Goal: Check status: Check status

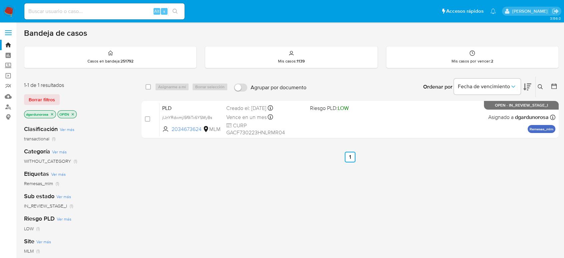
drag, startPoint x: 538, startPoint y: 87, endPoint x: 531, endPoint y: 93, distance: 9.3
click at [538, 87] on icon at bounding box center [540, 86] width 5 height 5
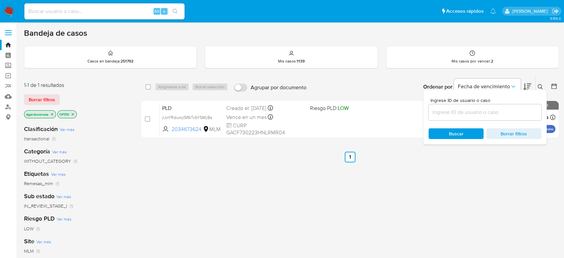
click at [473, 115] on input at bounding box center [485, 112] width 113 height 9
type input "2034673624"
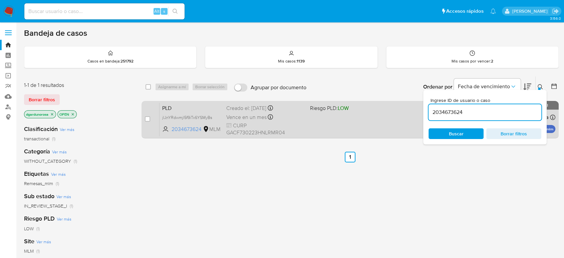
click at [389, 118] on div "PLD jlJnYRdwmjl5f9iTx6YSMyBs 2034673624 MLM Riesgo PLD: LOW Creado el: 12/08/20…" at bounding box center [358, 120] width 396 height 34
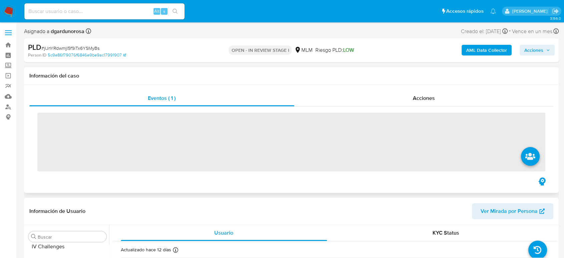
scroll to position [282, 0]
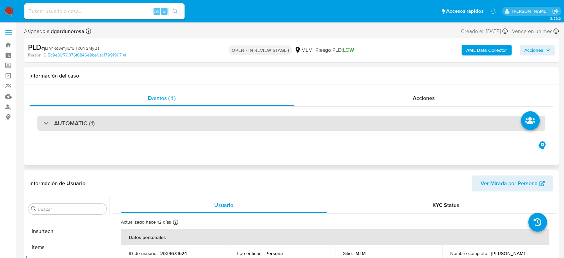
select select "10"
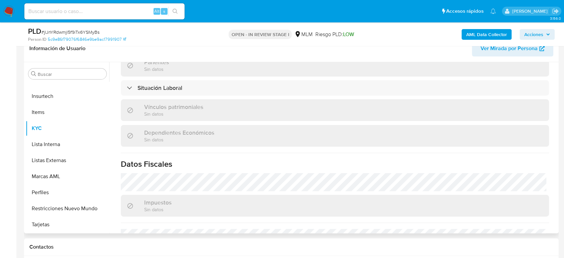
scroll to position [413, 0]
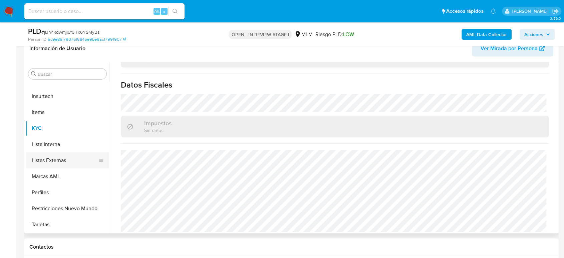
click at [57, 160] on button "Listas Externas" at bounding box center [65, 160] width 78 height 16
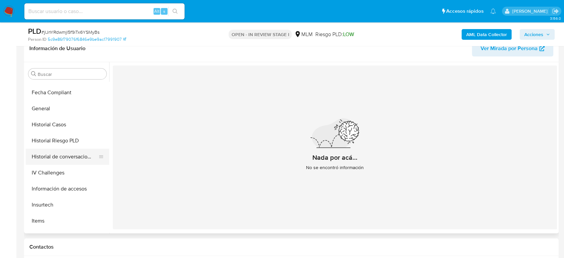
scroll to position [97, 0]
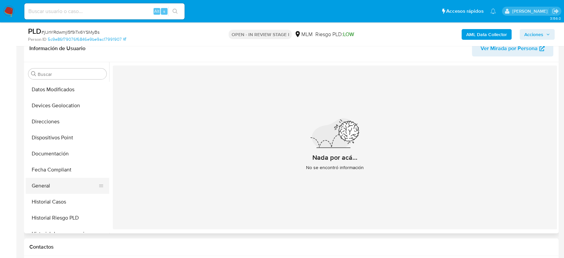
click at [46, 182] on button "General" at bounding box center [65, 186] width 78 height 16
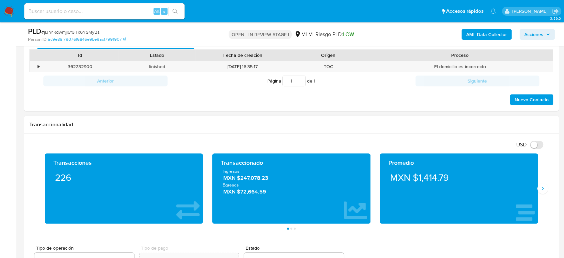
scroll to position [371, 0]
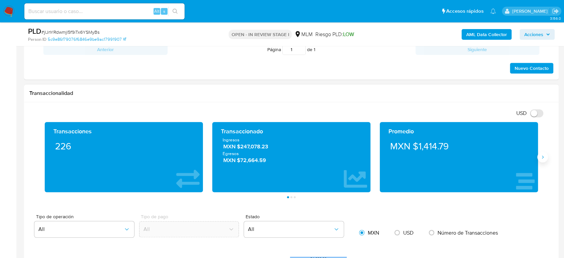
click at [545, 161] on div "Transacciones 226 Transaccionado Ingresos MXN $247,078.23 Egresos MXN $72,664.5…" at bounding box center [291, 160] width 524 height 76
click at [542, 160] on button "Siguiente" at bounding box center [543, 157] width 11 height 11
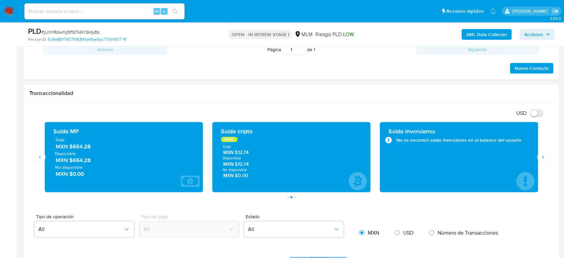
drag, startPoint x: 94, startPoint y: 146, endPoint x: 69, endPoint y: 150, distance: 25.0
click at [69, 149] on span "MXN $654.28" at bounding box center [124, 147] width 137 height 8
